Goal: Task Accomplishment & Management: Manage account settings

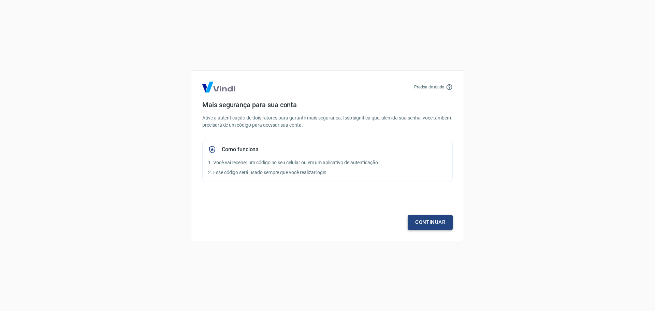
click at [426, 222] on link "Continuar" at bounding box center [429, 222] width 45 height 14
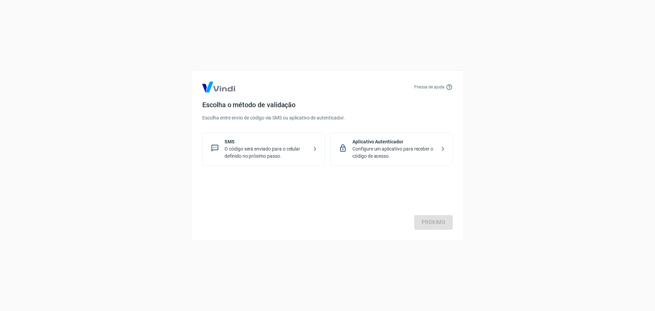
click at [256, 146] on p "O código será enviado para o celular definido no próximo passo." at bounding box center [266, 152] width 84 height 14
click at [434, 224] on link "Próximo" at bounding box center [433, 222] width 39 height 14
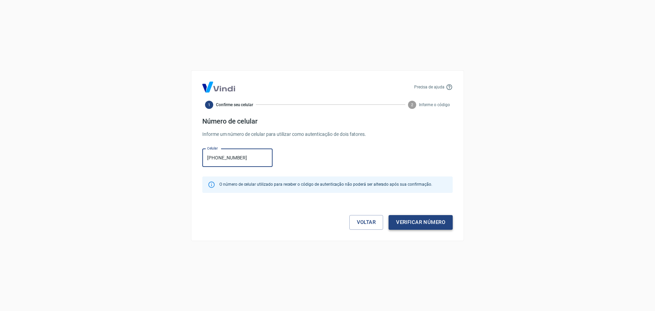
type input "[PHONE_NUMBER]"
click at [428, 224] on button "Verificar número" at bounding box center [420, 222] width 64 height 14
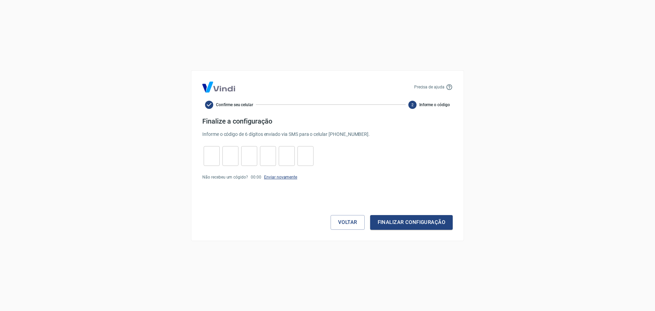
click at [275, 176] on link "Enviar novamente" at bounding box center [280, 177] width 33 height 5
click at [284, 176] on link "Enviar novamente" at bounding box center [280, 177] width 33 height 5
click at [212, 159] on input "tel" at bounding box center [212, 155] width 16 height 15
type input "7"
type input "3"
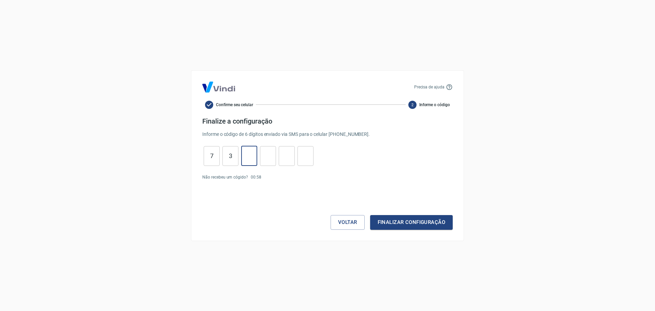
type input "5"
type input "0"
type input "6"
click at [407, 221] on button "Finalizar configuração" at bounding box center [411, 222] width 83 height 14
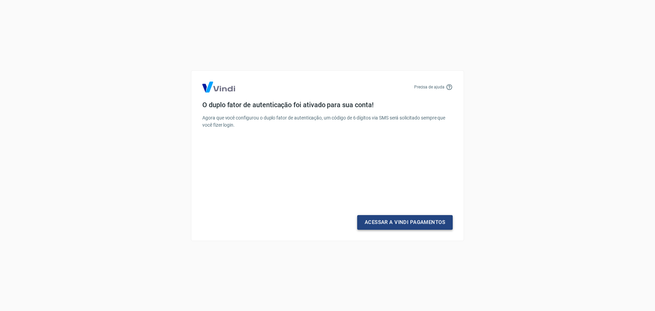
click at [385, 223] on link "Acessar a Vindi Pagamentos" at bounding box center [404, 222] width 95 height 14
